Goal: Information Seeking & Learning: Stay updated

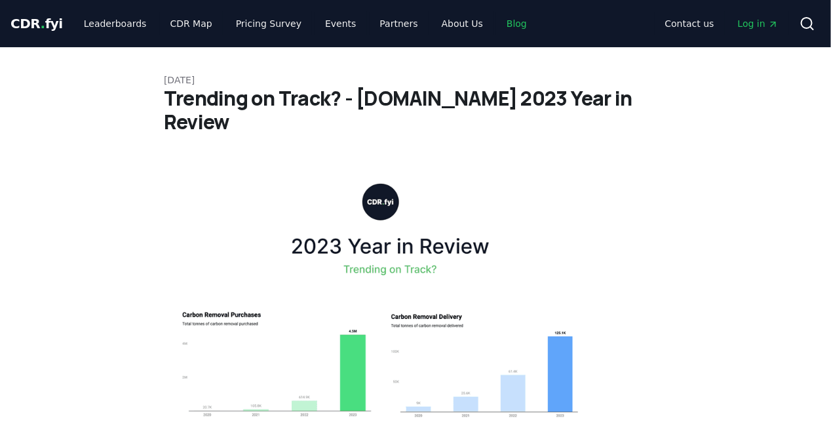
drag, startPoint x: 486, startPoint y: 28, endPoint x: 473, endPoint y: 35, distance: 14.1
click at [496, 28] on link "Blog" at bounding box center [516, 24] width 41 height 24
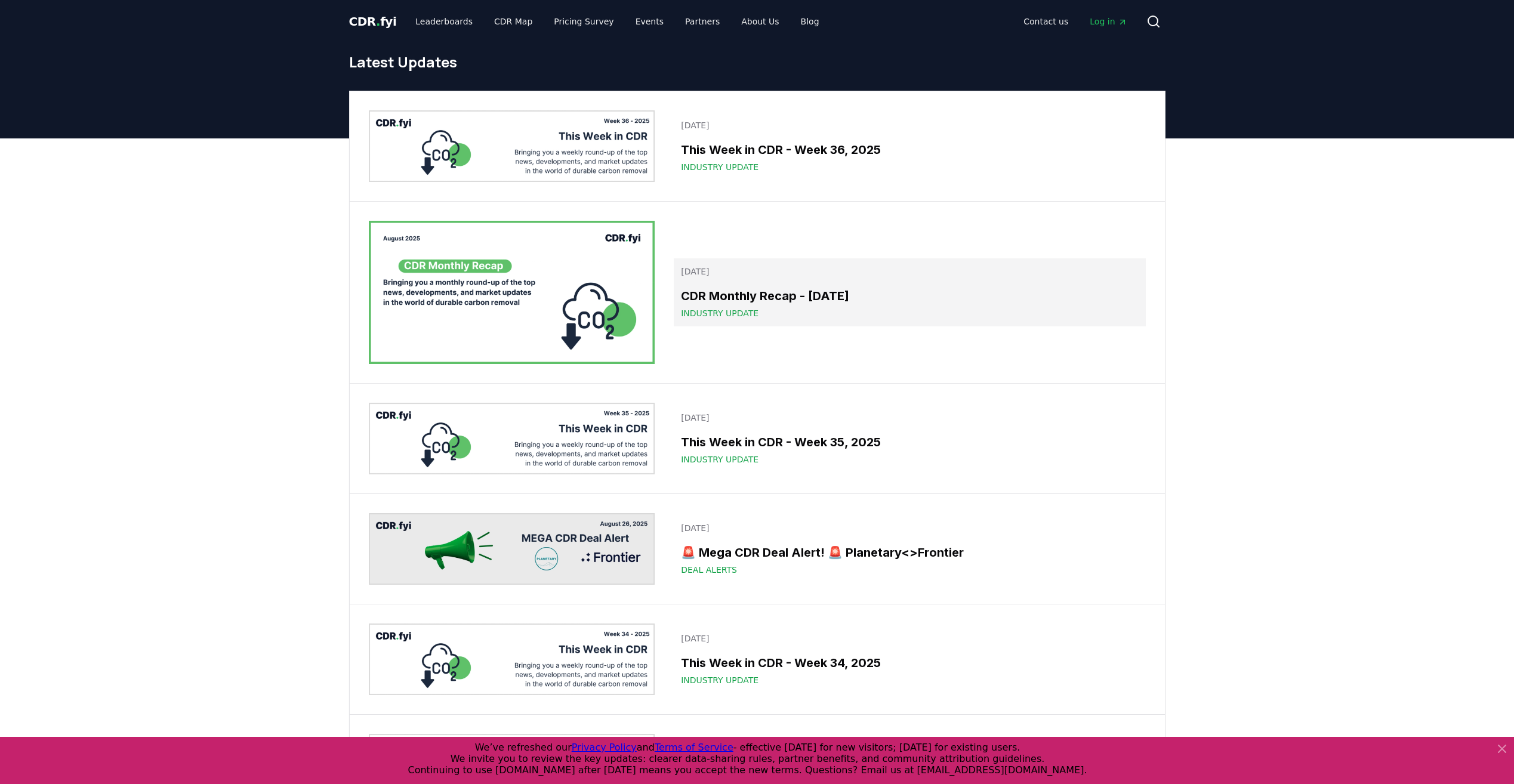
click at [702, 302] on h3 "CDR Monthly Recap - [DATE]" at bounding box center [910, 296] width 457 height 18
